Goal: Information Seeking & Learning: Check status

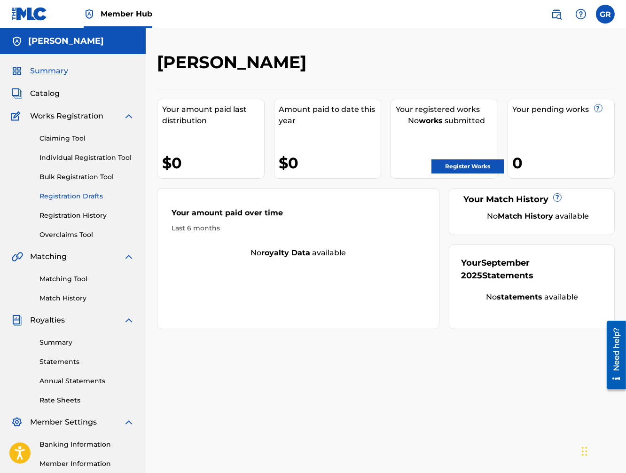
click at [83, 198] on link "Registration Drafts" at bounding box center [86, 196] width 95 height 10
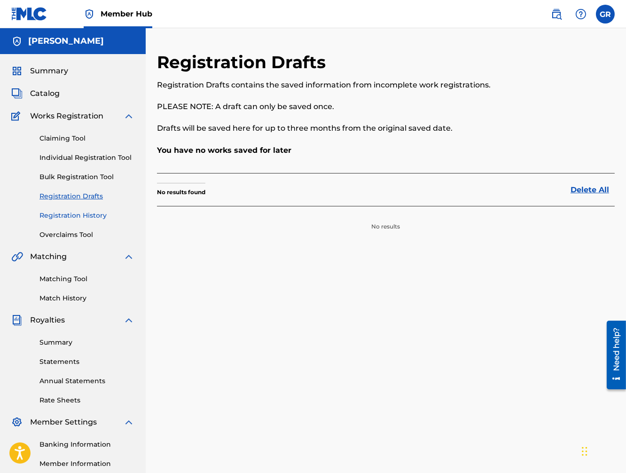
click at [75, 219] on link "Registration History" at bounding box center [86, 216] width 95 height 10
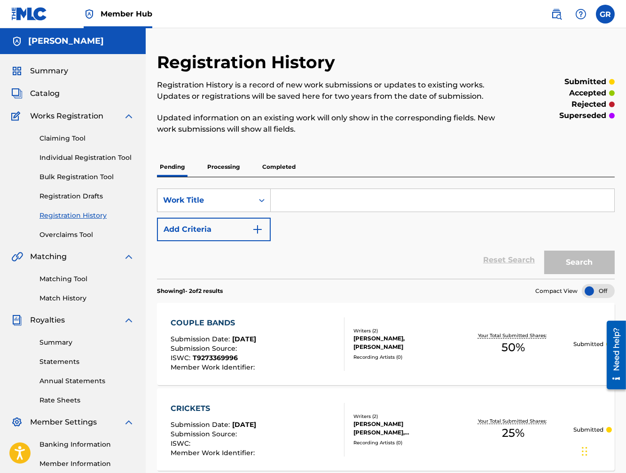
scroll to position [110, 0]
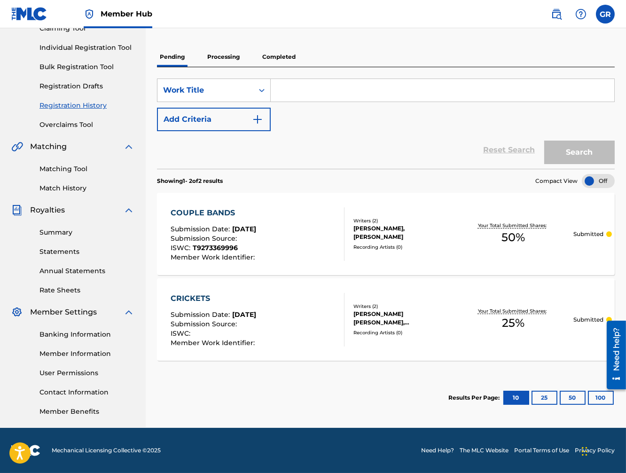
click at [229, 56] on p "Processing" at bounding box center [223, 57] width 38 height 20
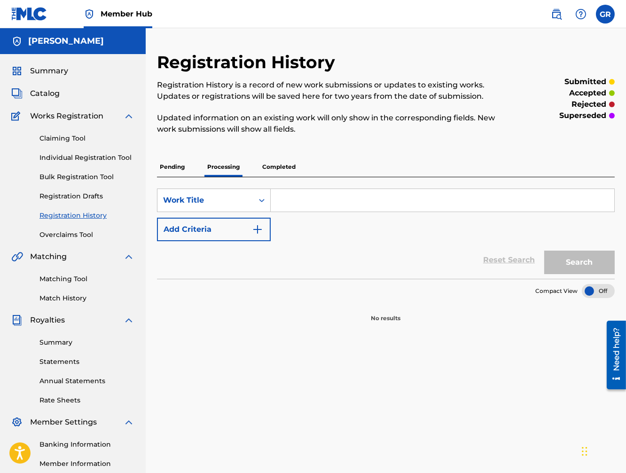
click at [277, 163] on p "Completed" at bounding box center [278, 167] width 39 height 20
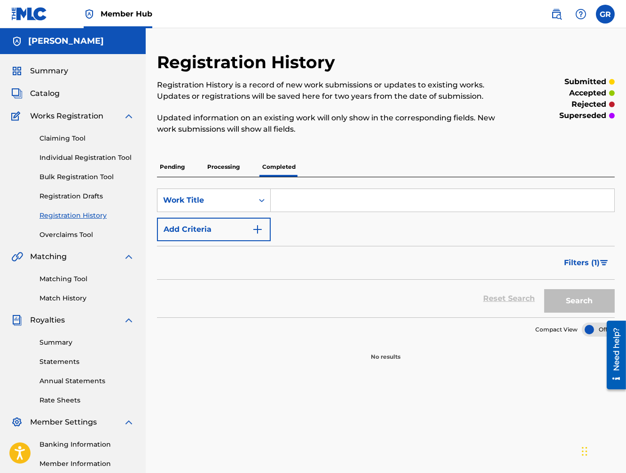
click at [172, 166] on p "Pending" at bounding box center [172, 167] width 31 height 20
